Goal: Task Accomplishment & Management: Manage account settings

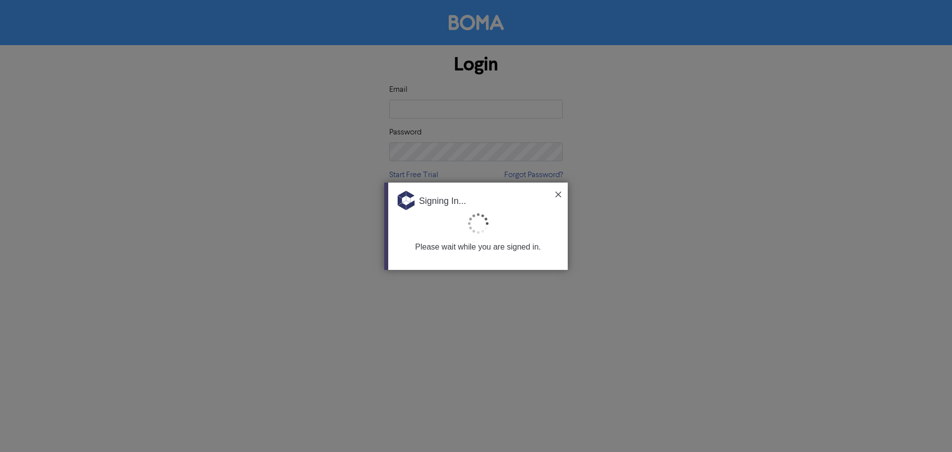
type input "[EMAIL_ADDRESS][DOMAIN_NAME]"
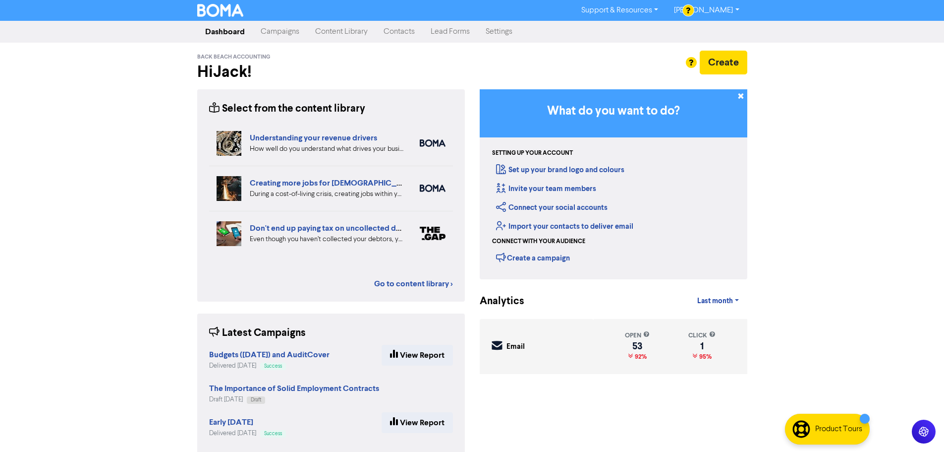
click at [293, 30] on link "Campaigns" at bounding box center [280, 32] width 55 height 20
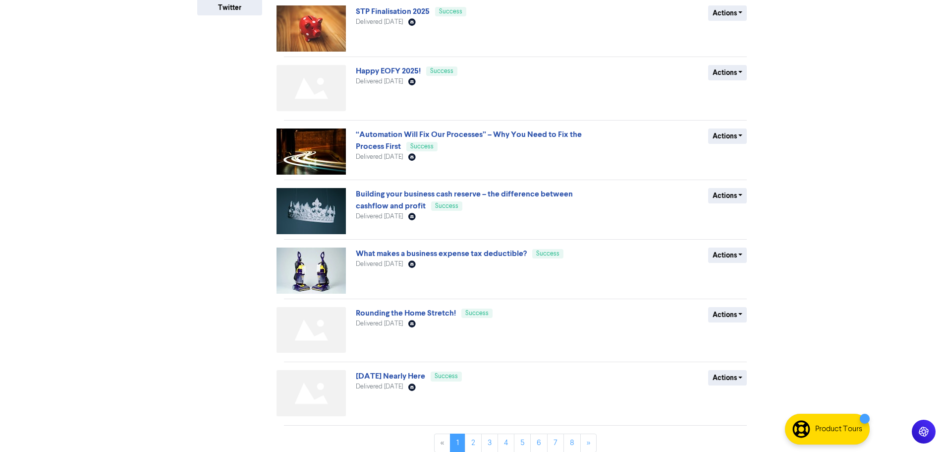
scroll to position [274, 0]
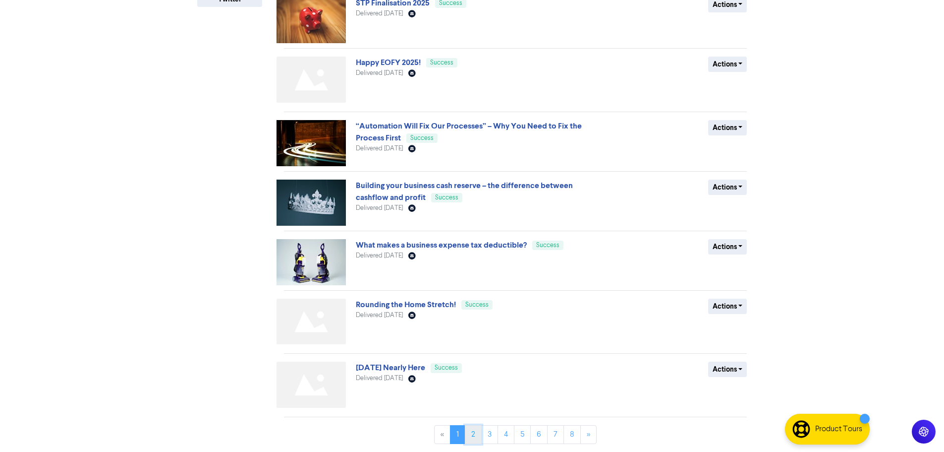
click at [474, 430] on link "2" at bounding box center [473, 434] width 17 height 19
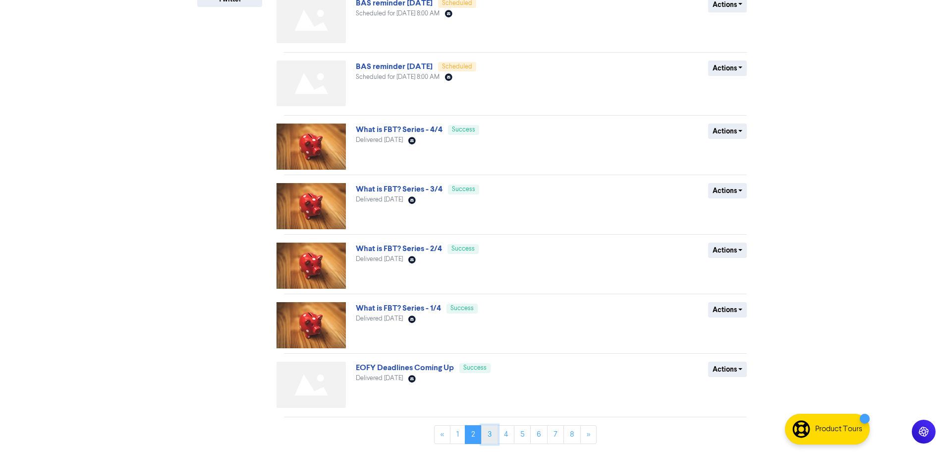
click at [491, 436] on link "3" at bounding box center [489, 434] width 17 height 19
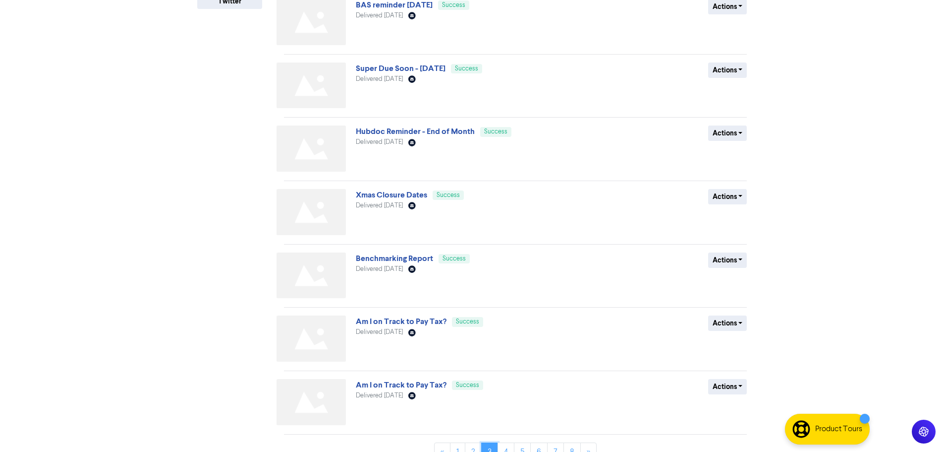
scroll to position [290, 0]
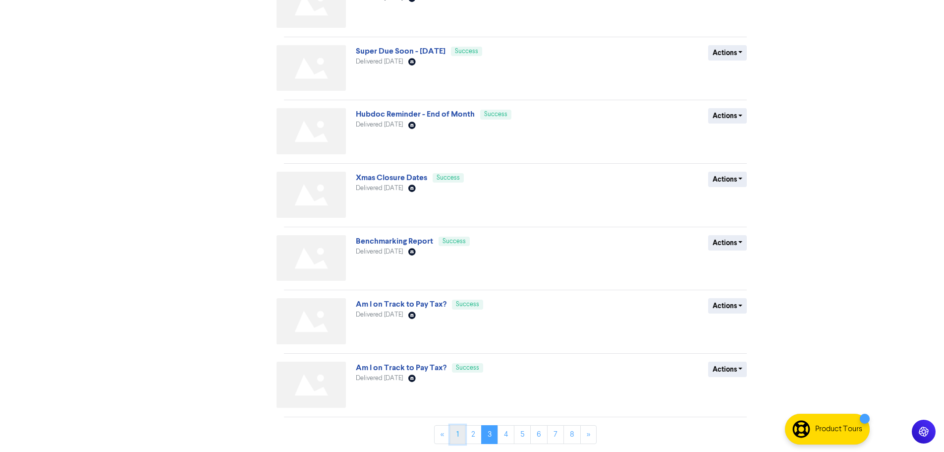
click at [454, 434] on link "1" at bounding box center [457, 434] width 15 height 19
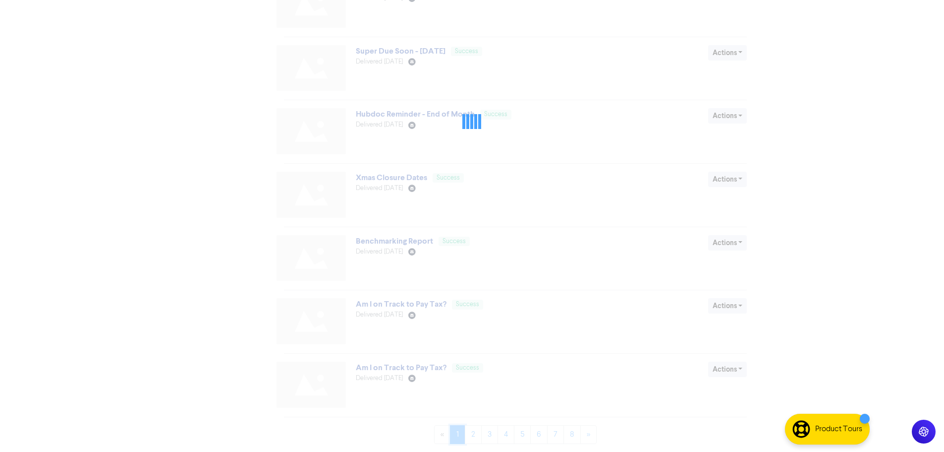
scroll to position [0, 0]
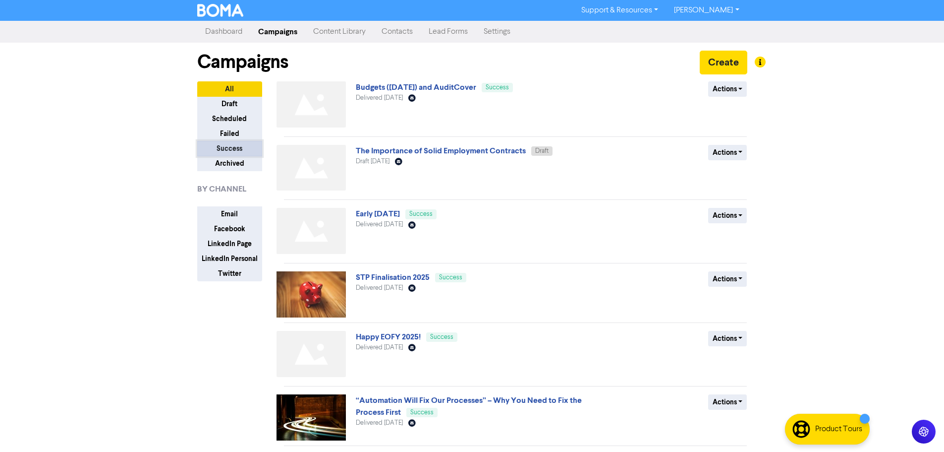
click at [227, 145] on button "Success" at bounding box center [229, 148] width 65 height 15
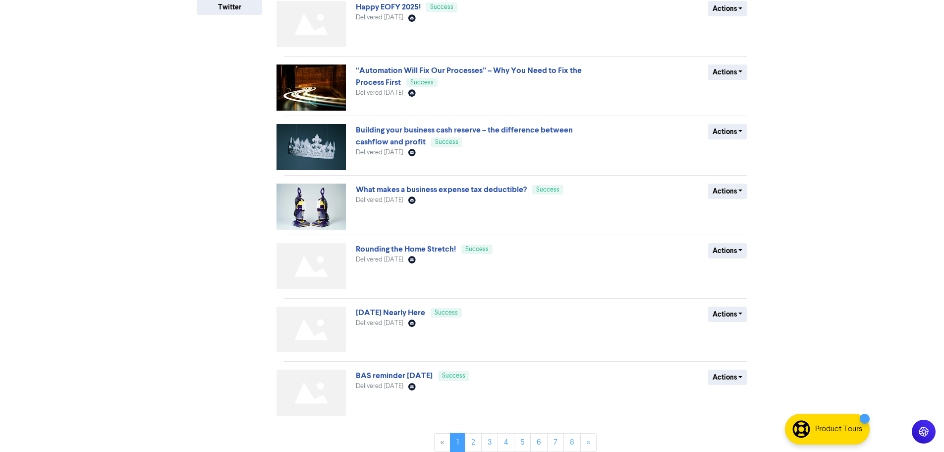
scroll to position [274, 0]
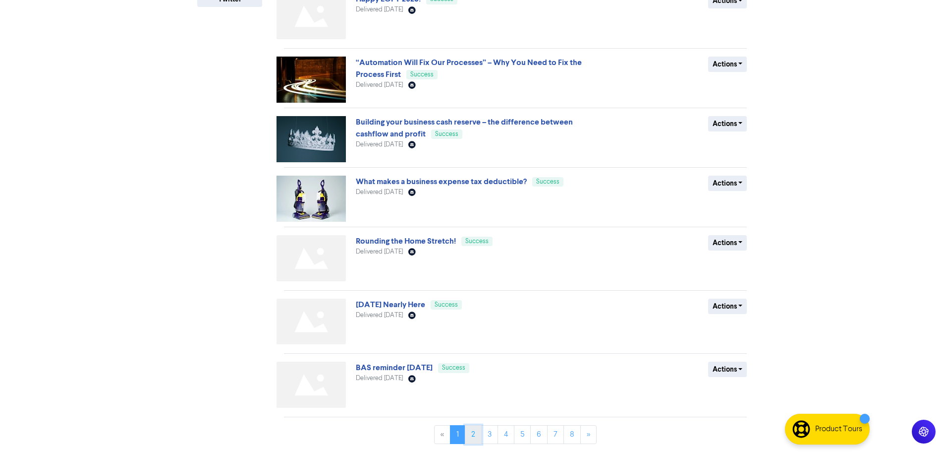
click at [470, 432] on link "2" at bounding box center [473, 434] width 17 height 19
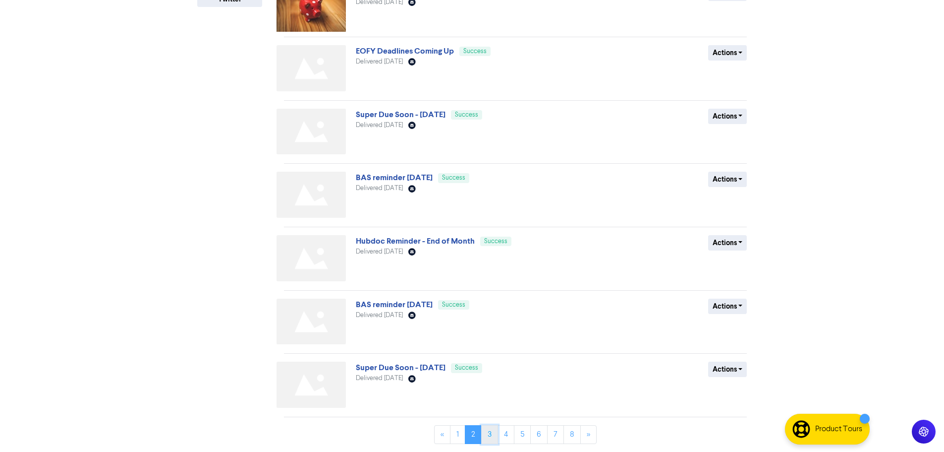
click at [492, 436] on link "3" at bounding box center [489, 434] width 17 height 19
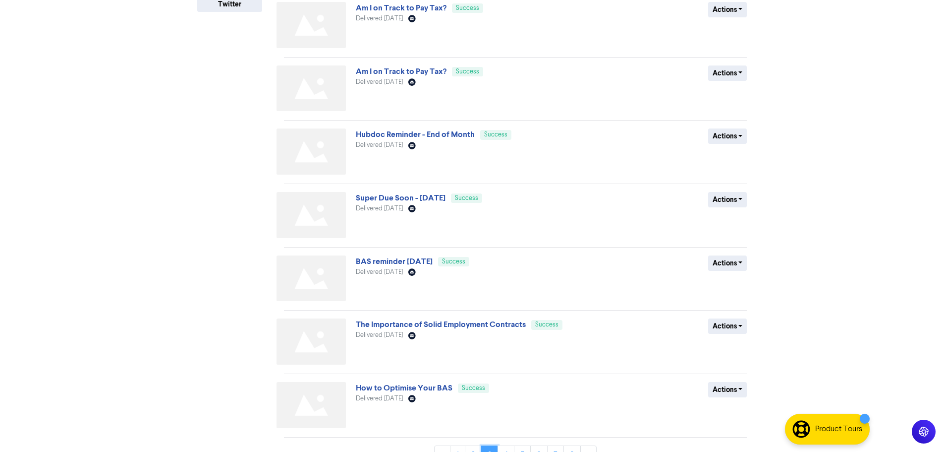
scroll to position [290, 0]
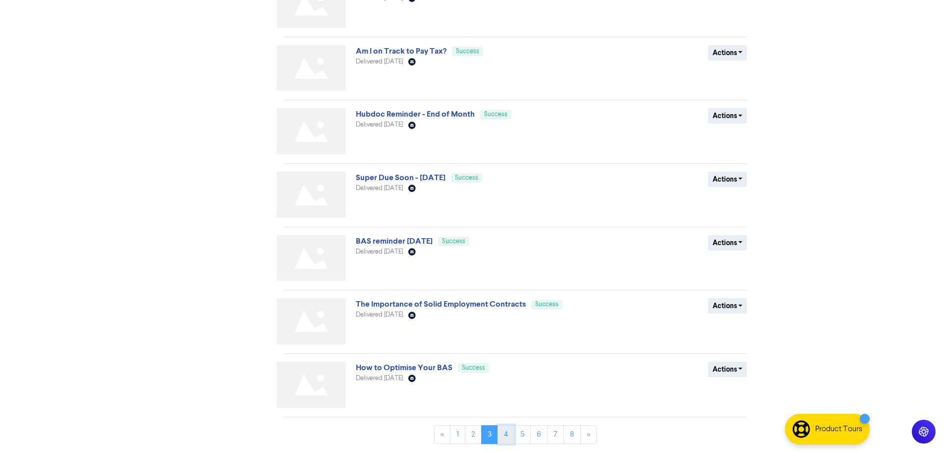
click at [507, 434] on link "4" at bounding box center [506, 434] width 17 height 19
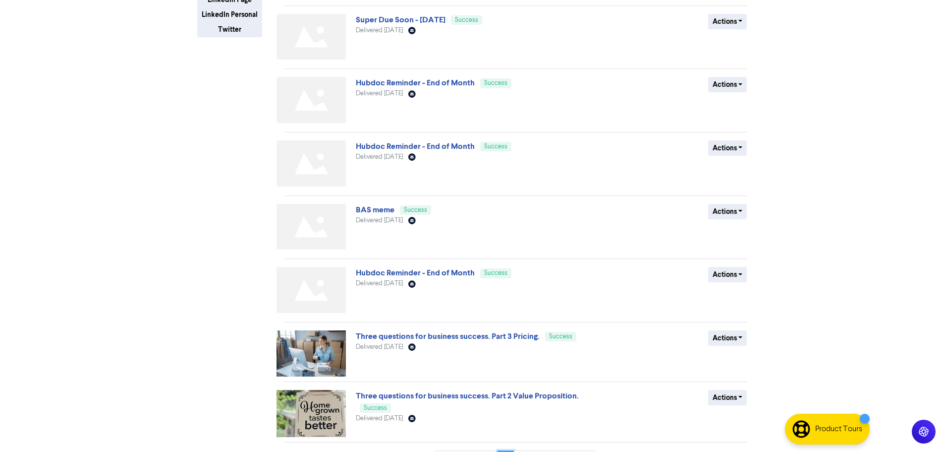
scroll to position [269, 0]
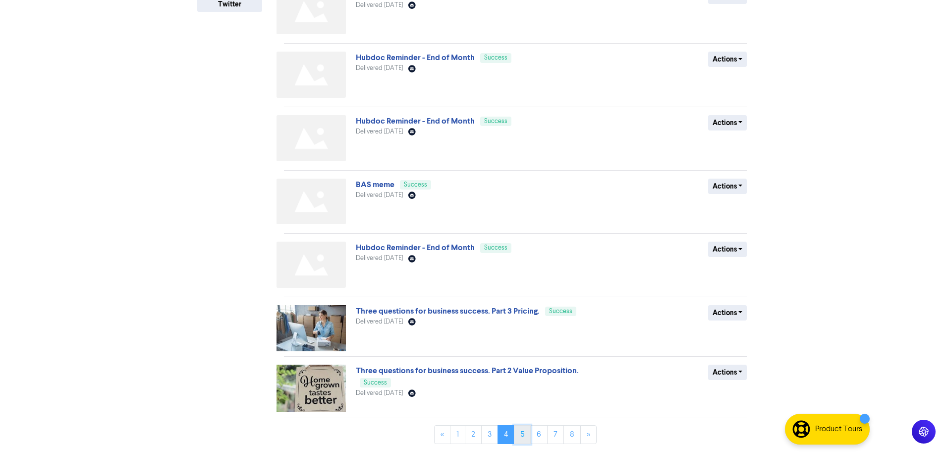
click at [521, 434] on link "5" at bounding box center [522, 434] width 17 height 19
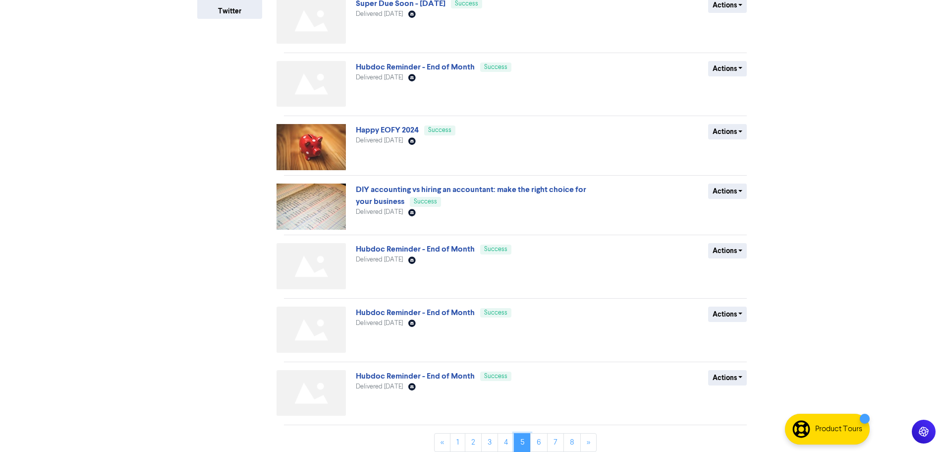
scroll to position [270, 0]
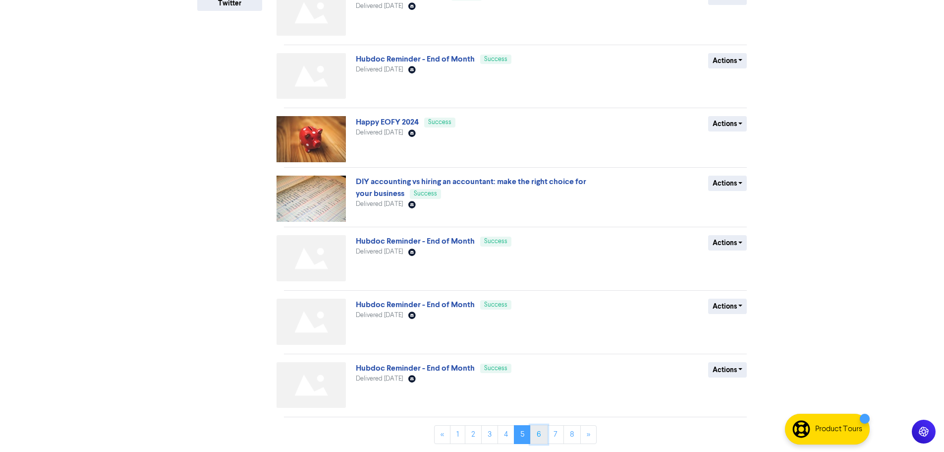
click at [541, 432] on link "6" at bounding box center [538, 434] width 17 height 19
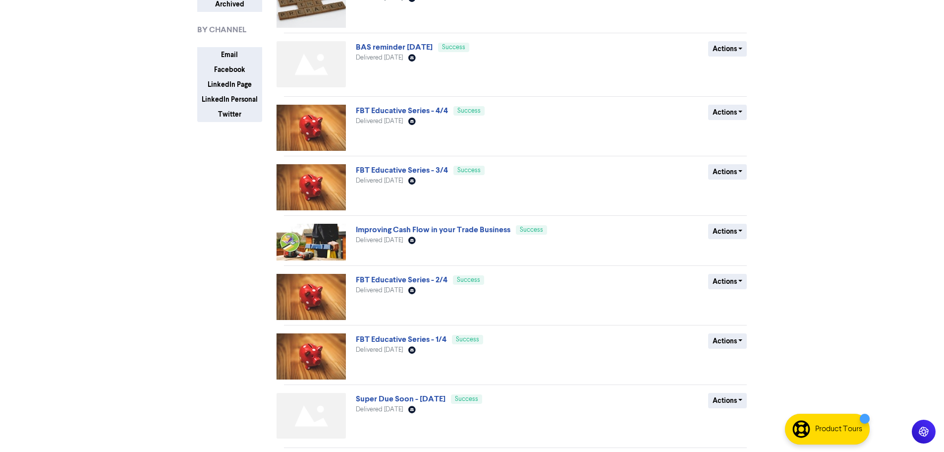
scroll to position [0, 0]
